Goal: Find specific page/section: Find specific page/section

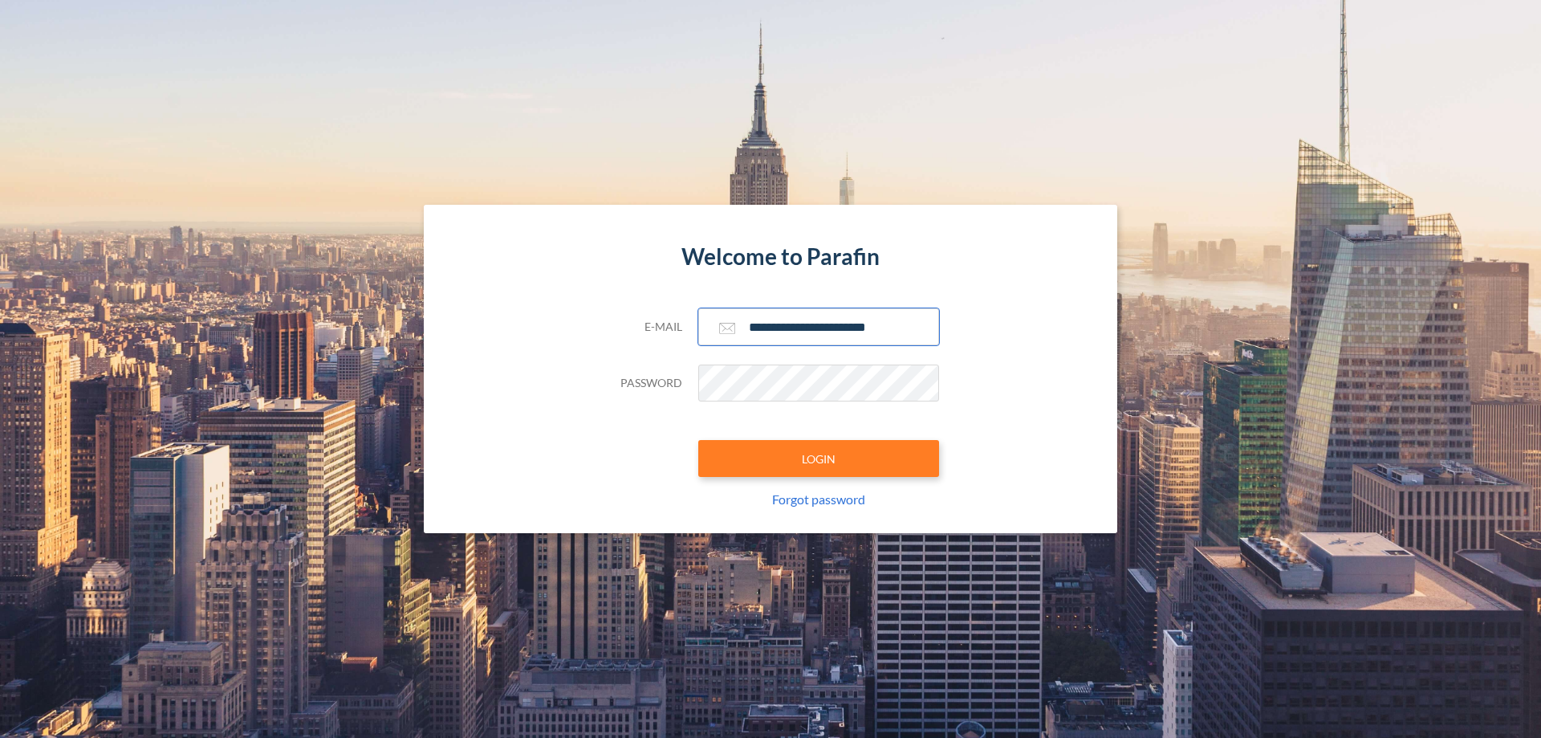
type input "**********"
click at [819, 458] on button "LOGIN" at bounding box center [818, 458] width 241 height 37
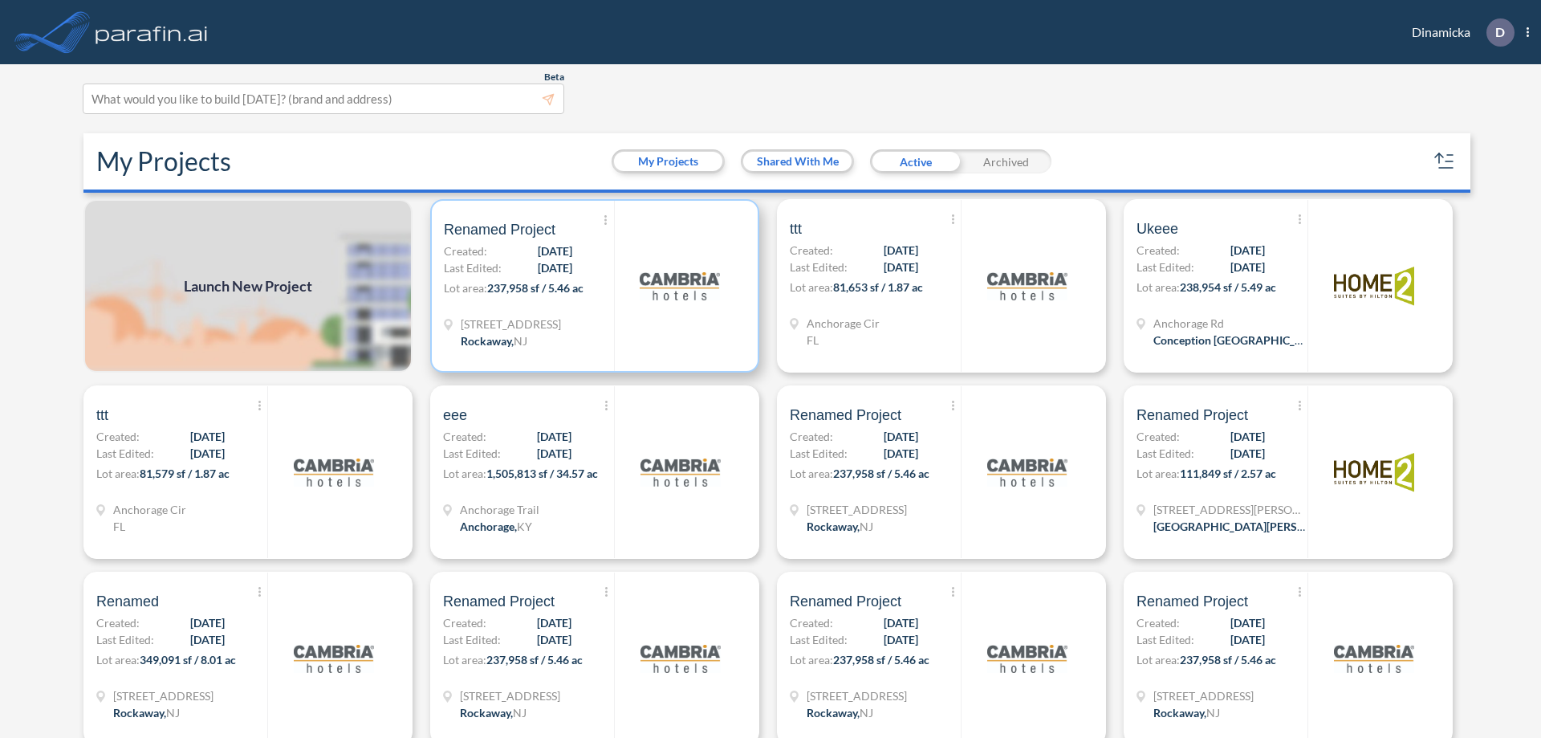
scroll to position [4, 0]
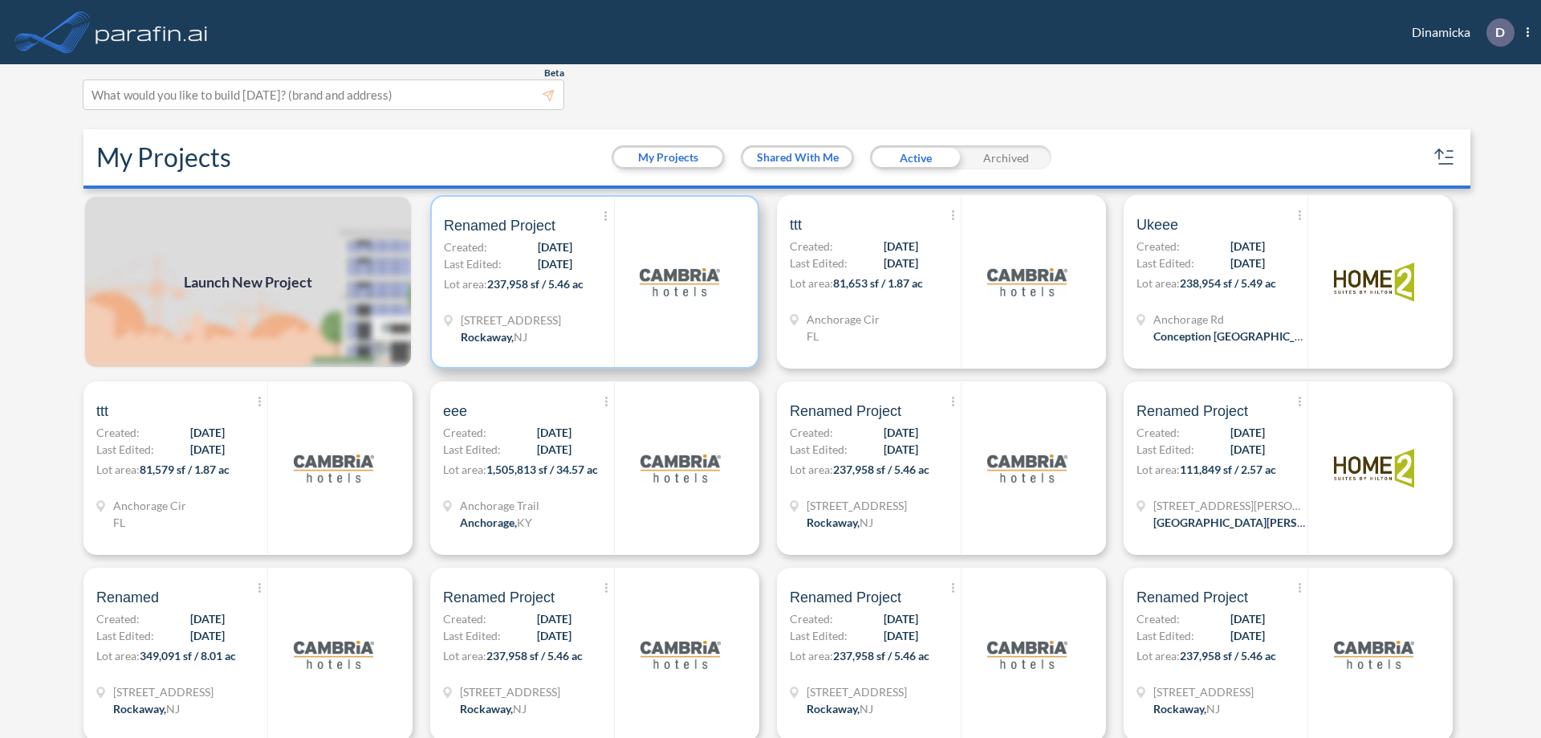
click at [592, 282] on p "Lot area: 237,958 sf / 5.46 ac" at bounding box center [529, 286] width 170 height 23
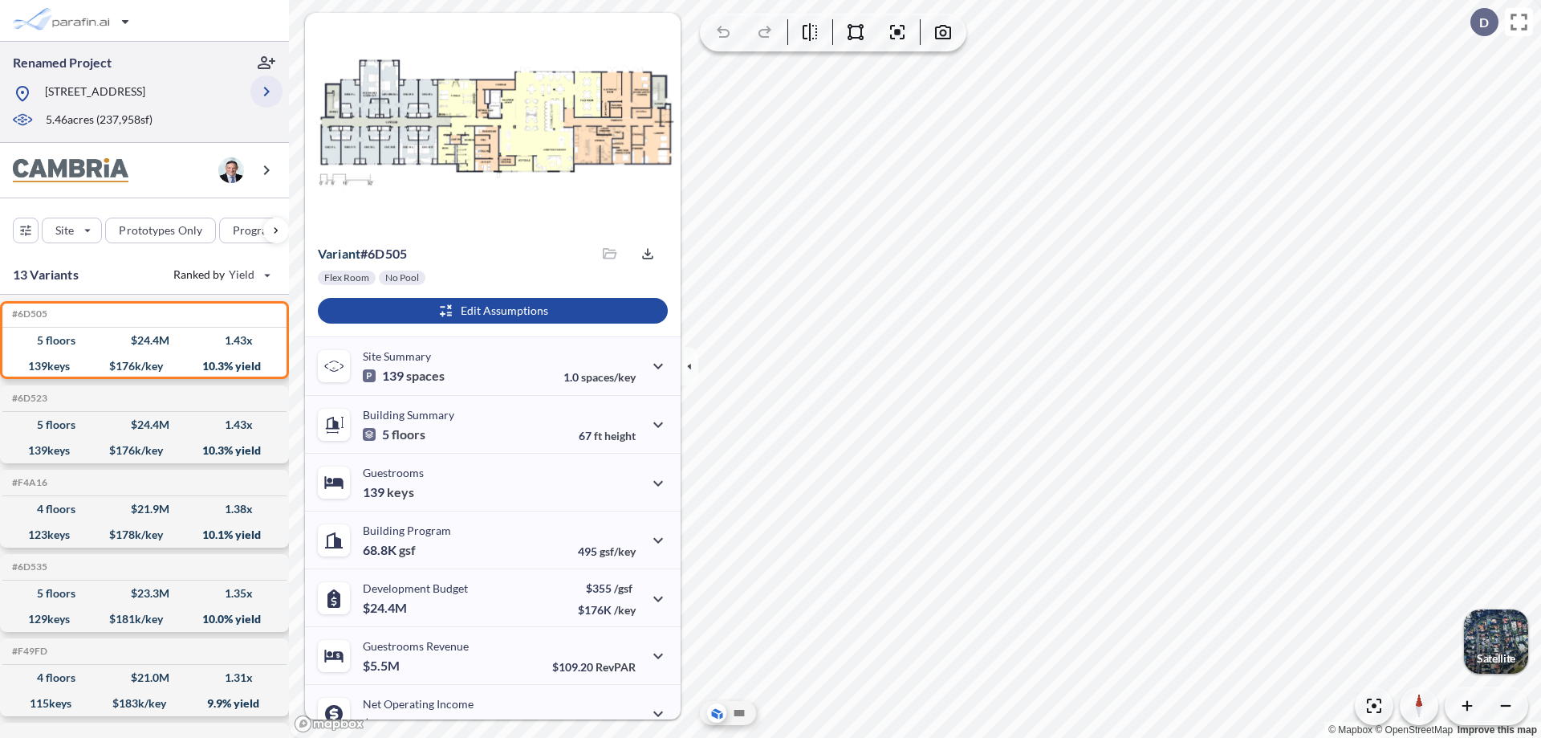
click at [267, 97] on icon "button" at bounding box center [266, 91] width 19 height 19
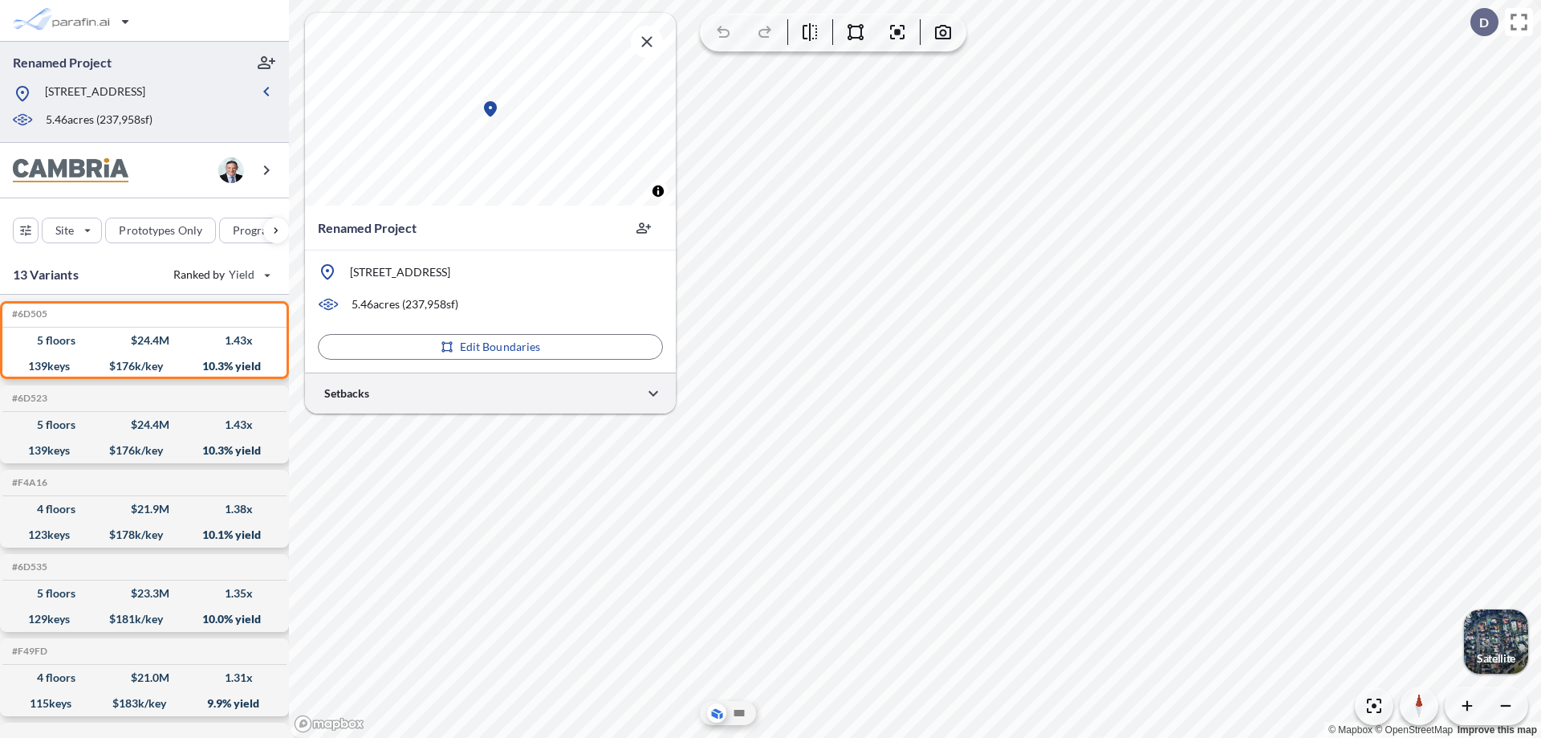
click at [490, 393] on div at bounding box center [490, 392] width 371 height 41
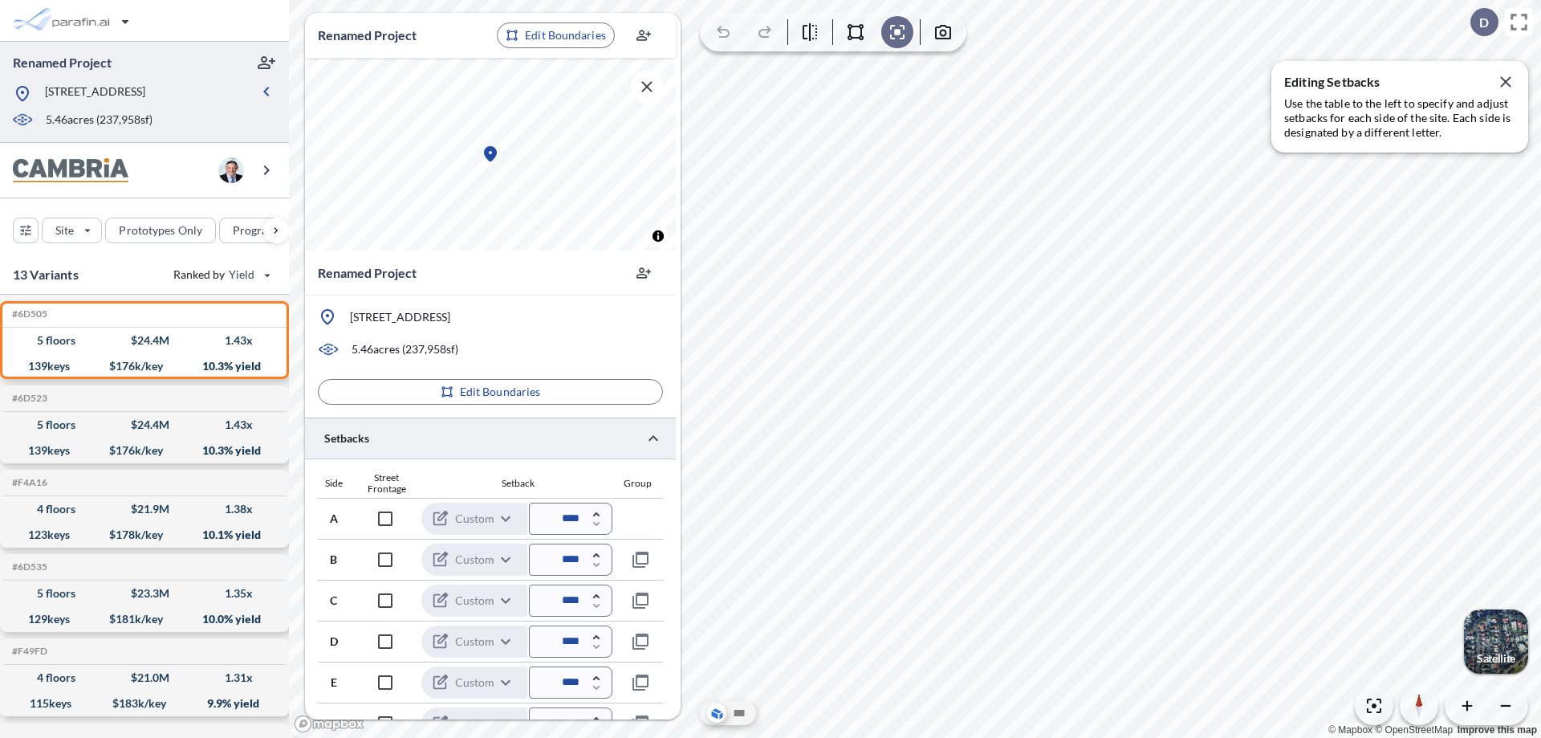
scroll to position [434, 0]
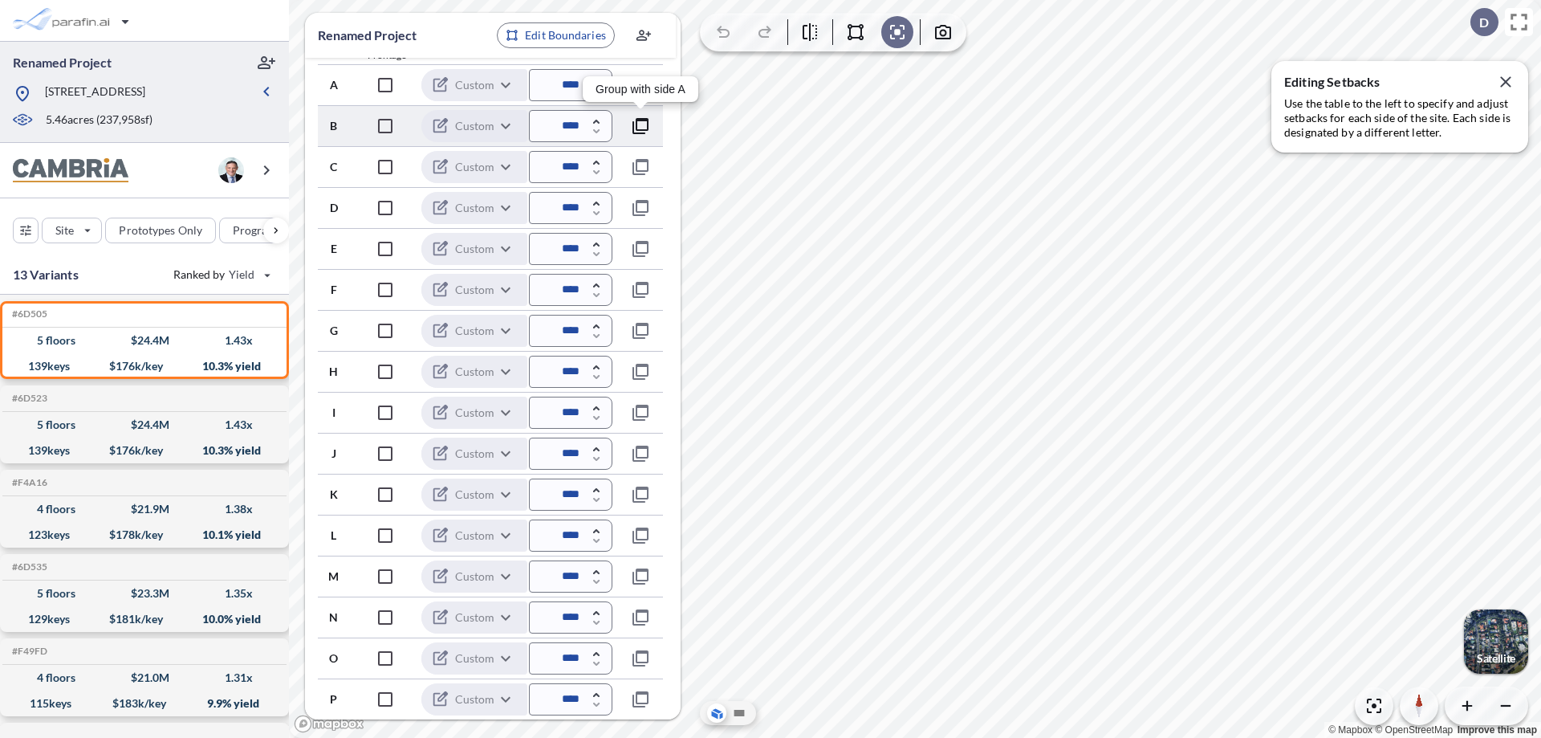
click at [641, 125] on icon "button" at bounding box center [640, 125] width 19 height 19
